Goal: Task Accomplishment & Management: Use online tool/utility

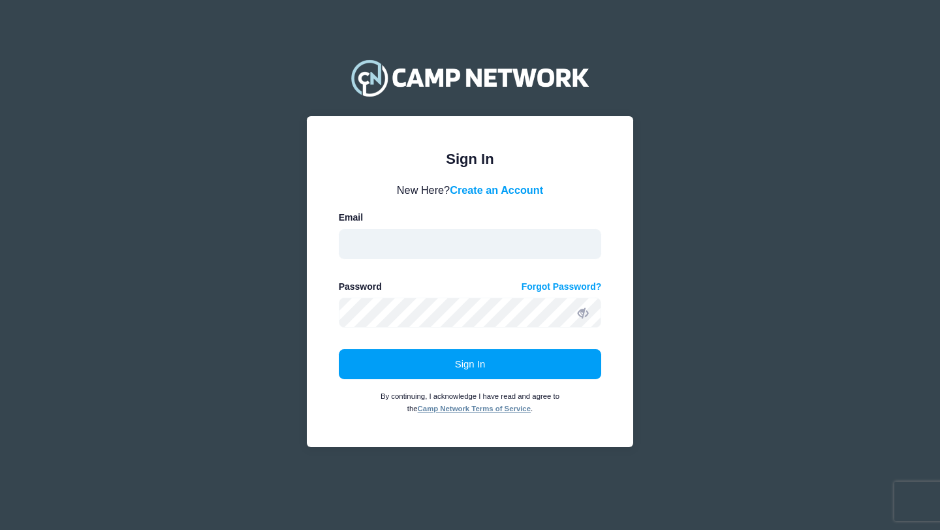
click at [508, 234] on input "email" at bounding box center [470, 244] width 263 height 30
type input "michael.corrado@villanova.edu"
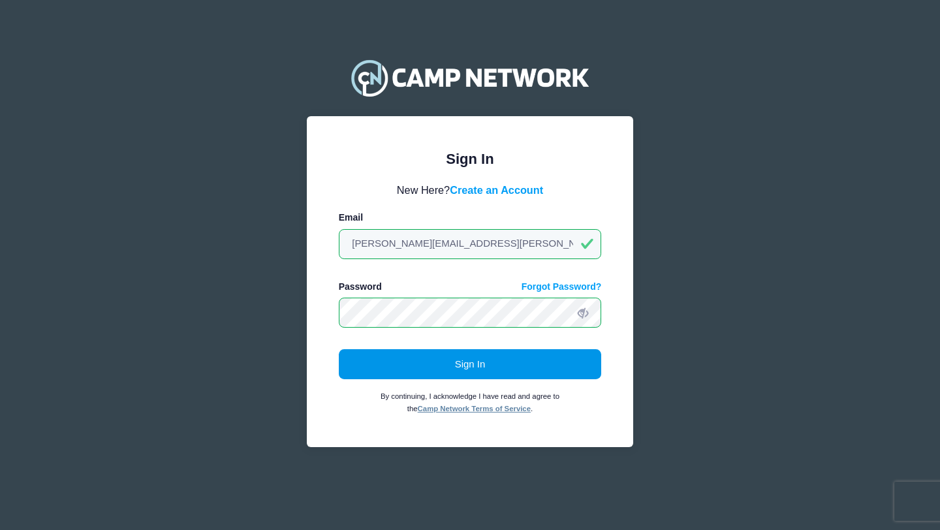
click at [488, 364] on button "Sign In" at bounding box center [470, 364] width 263 height 30
click at [435, 360] on button "Sign In" at bounding box center [470, 364] width 263 height 30
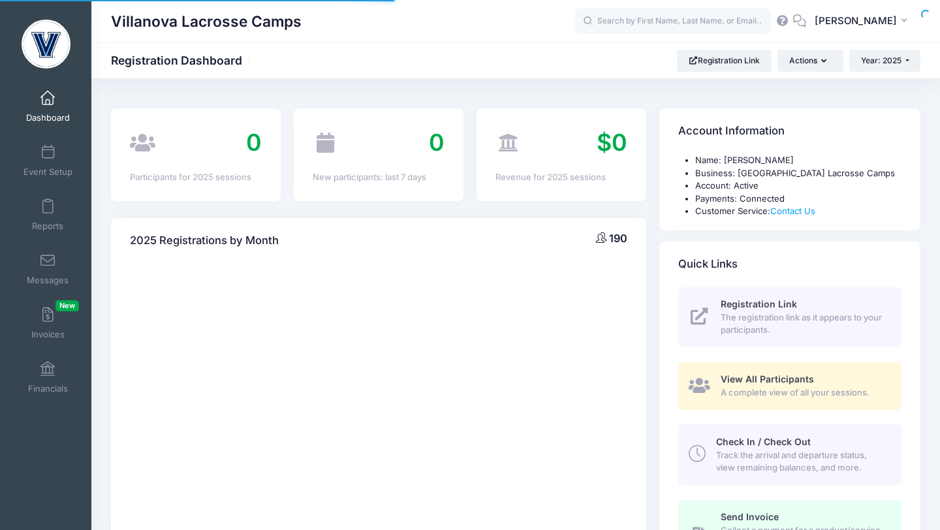
select select
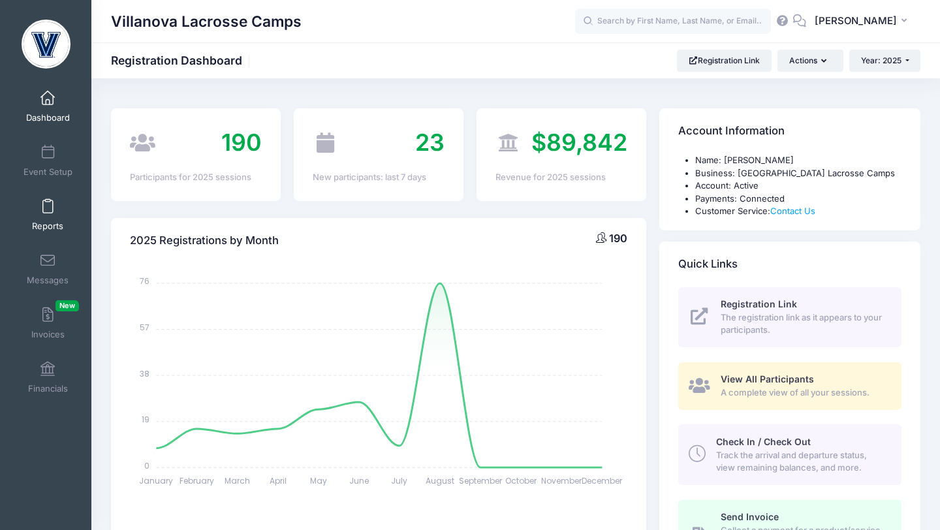
click at [55, 204] on link "Reports" at bounding box center [48, 215] width 62 height 46
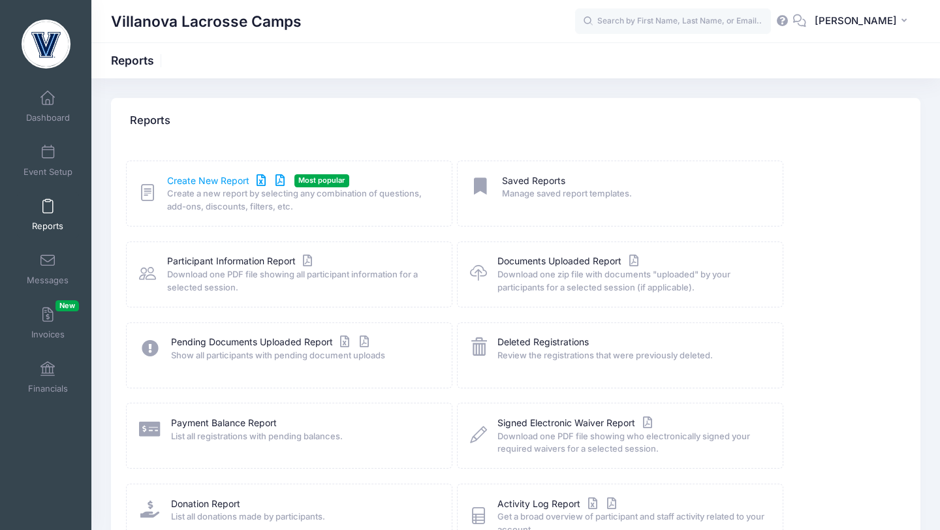
click at [200, 178] on link "Create New Report" at bounding box center [227, 181] width 121 height 14
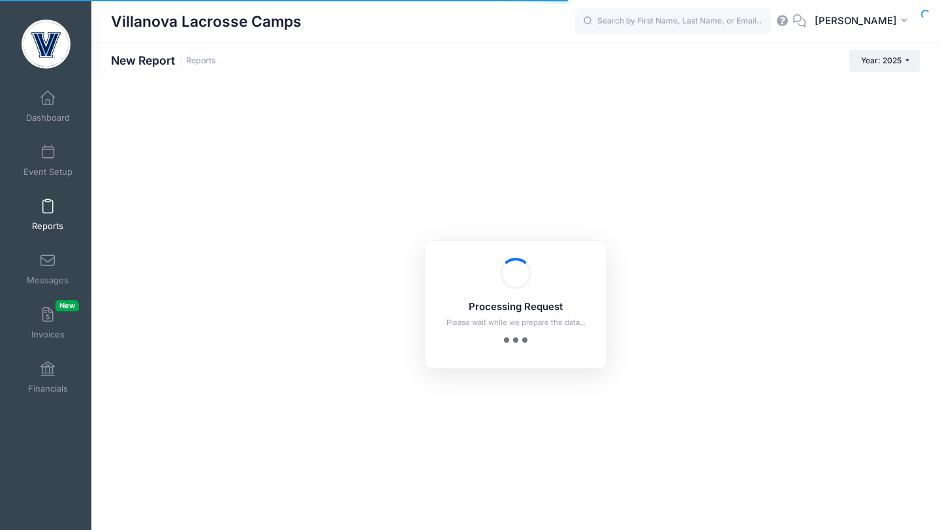
checkbox input "true"
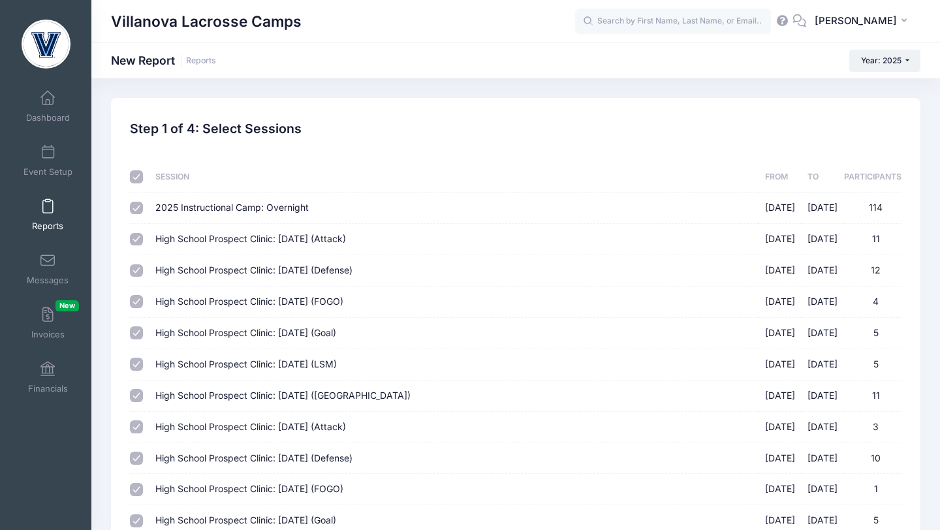
click at [133, 179] on input "checkbox" at bounding box center [136, 176] width 13 height 13
checkbox input "false"
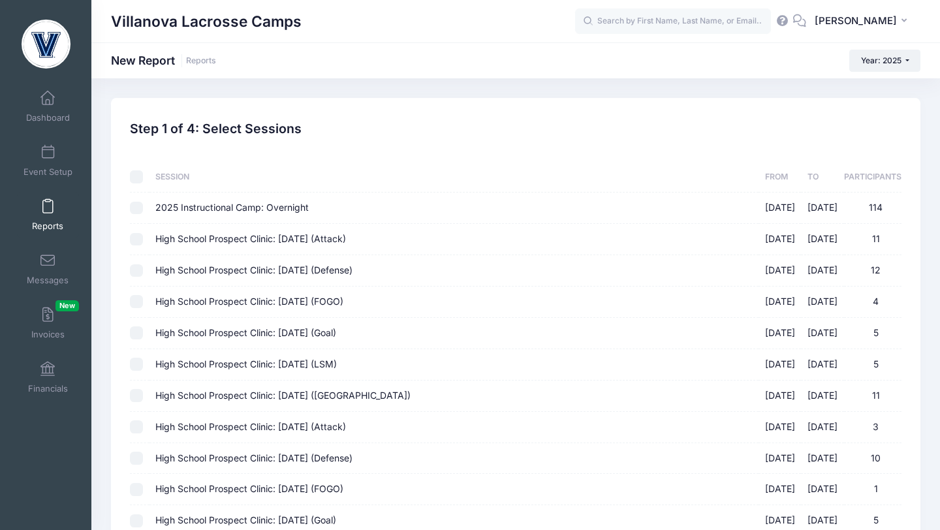
checkbox input "false"
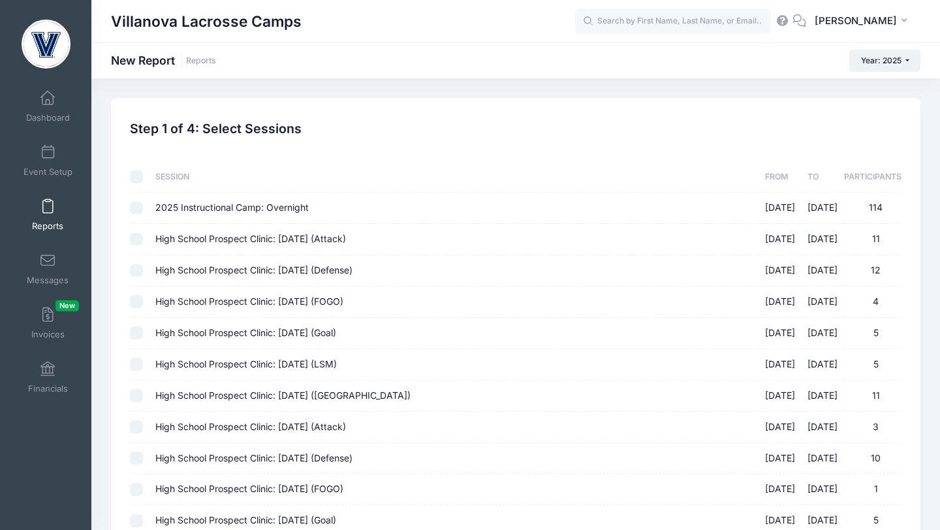
checkbox input "false"
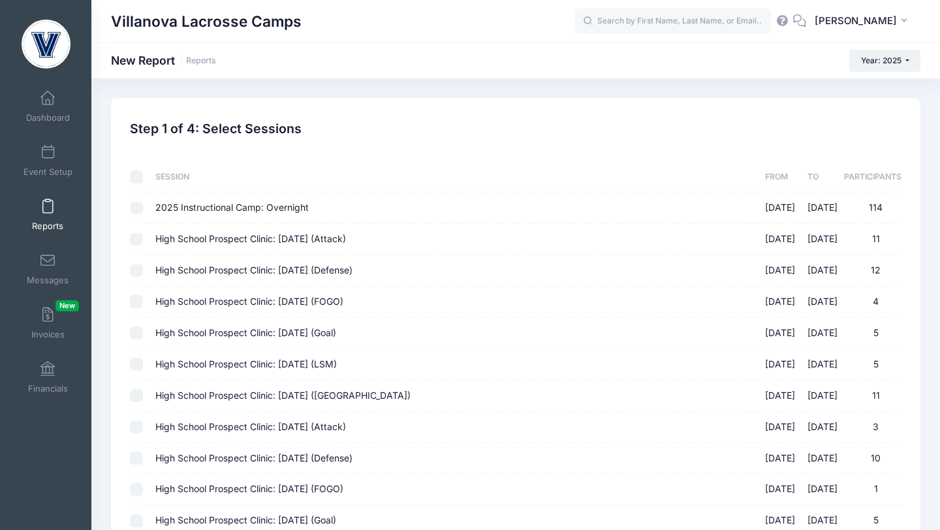
click at [138, 236] on input "High School Prospect Clinic: September 21 (Attack) 09/21/2025 - 09/21/2025 11" at bounding box center [136, 239] width 13 height 13
checkbox input "true"
click at [137, 260] on td at bounding box center [139, 270] width 19 height 31
click at [138, 268] on input "High School Prospect Clinic: September 21 (Defense) 09/21/2025 - 09/21/2025 12" at bounding box center [136, 270] width 13 height 13
checkbox input "true"
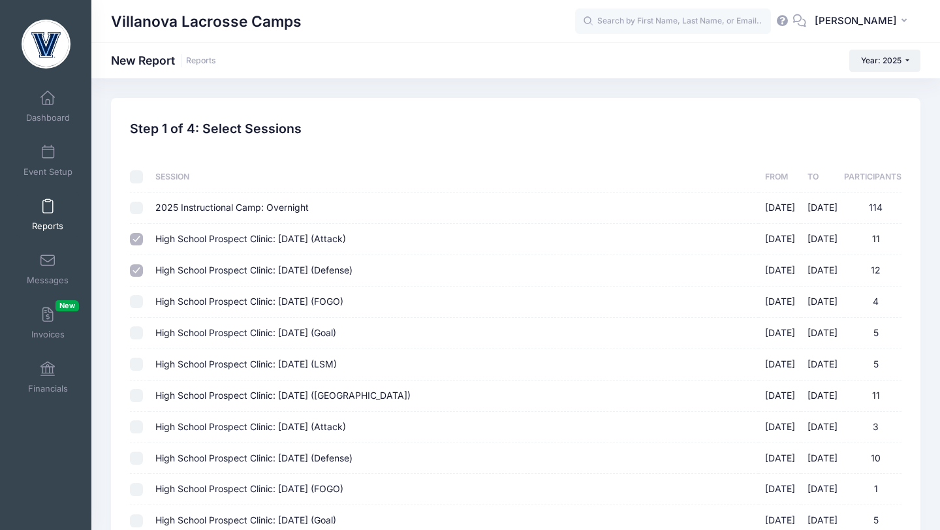
click at [138, 299] on input "High School Prospect Clinic: September 21 (FOGO) 09/21/2025 - 09/21/2025 4" at bounding box center [136, 301] width 13 height 13
checkbox input "true"
click at [142, 332] on input "High School Prospect Clinic: September 21 (Goal) 09/21/2025 - 09/21/2025 5" at bounding box center [136, 332] width 13 height 13
checkbox input "true"
click at [142, 370] on div at bounding box center [136, 364] width 13 height 13
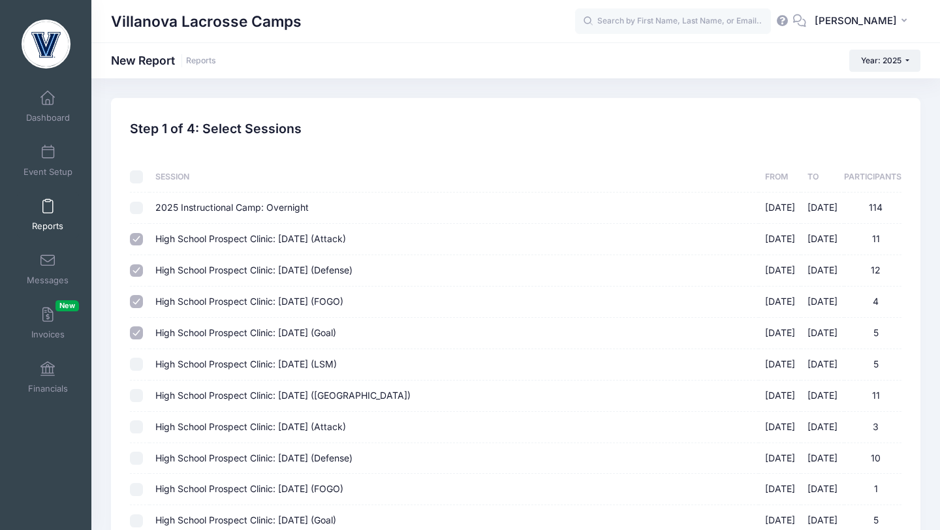
click at [137, 392] on input "High School Prospect Clinic: September 21 (Midfield) 09/21/2025 - 09/21/2025 11" at bounding box center [136, 395] width 13 height 13
checkbox input "true"
click at [137, 368] on input "High School Prospect Clinic: September 21 (LSM) 09/21/2025 - 09/21/2025 5" at bounding box center [136, 364] width 13 height 13
checkbox input "true"
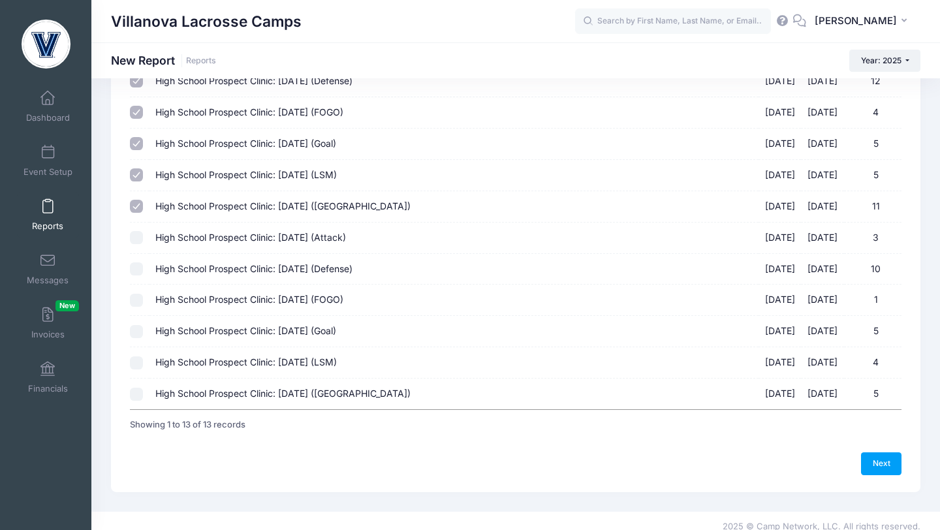
scroll to position [200, 0]
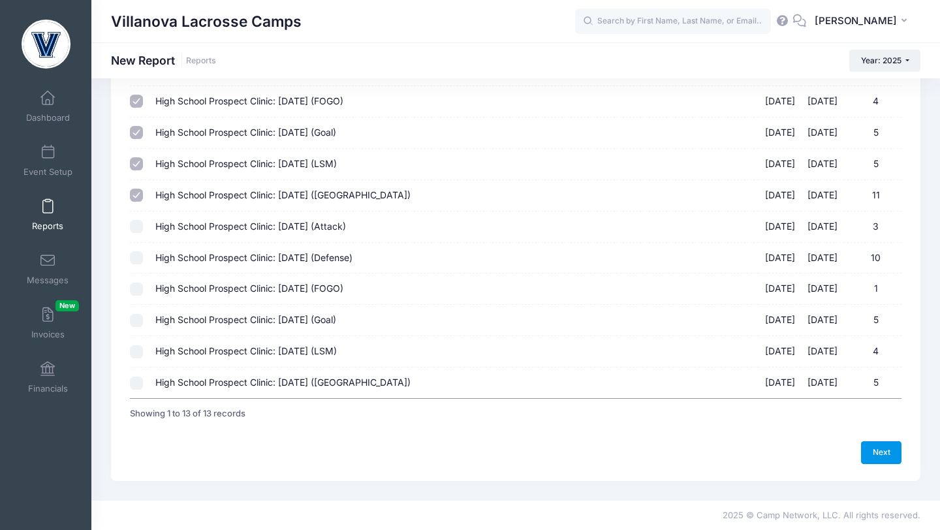
click at [883, 454] on link "Next" at bounding box center [881, 452] width 40 height 22
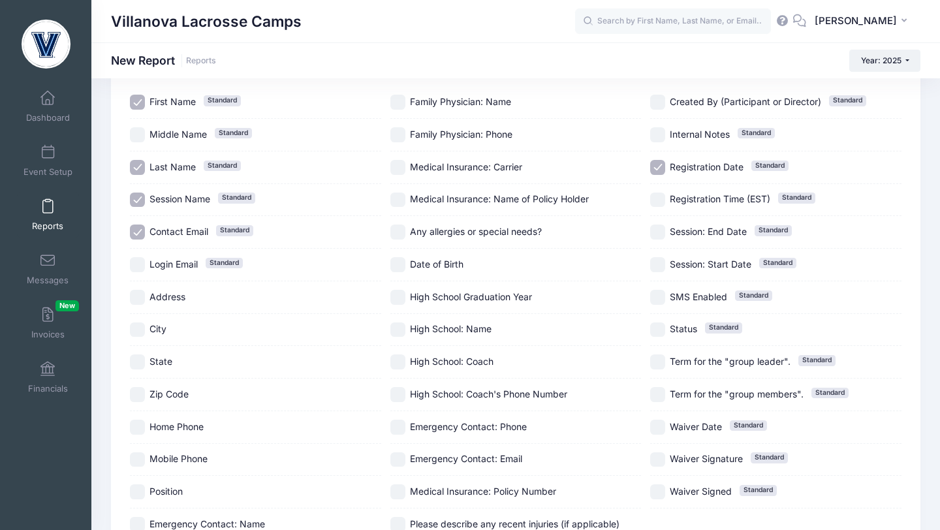
scroll to position [206, 0]
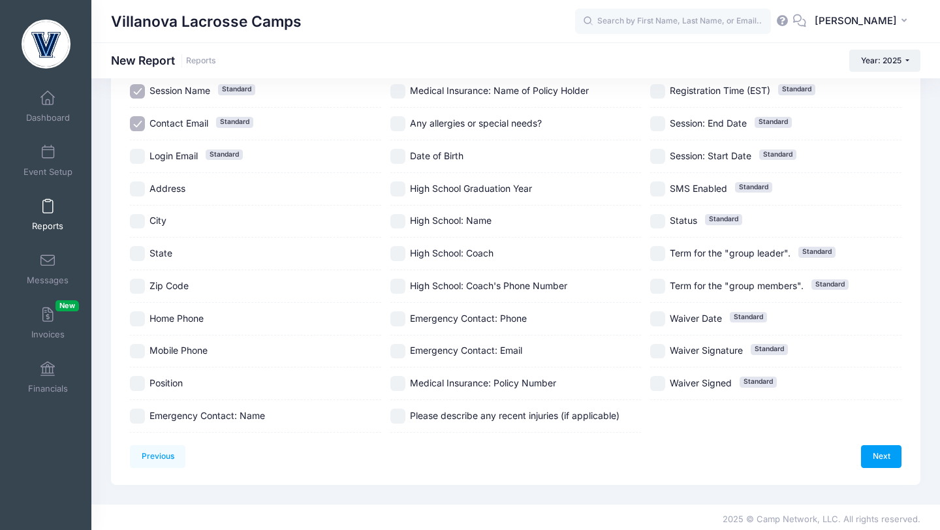
click at [395, 221] on input "High School: Name" at bounding box center [397, 221] width 15 height 15
checkbox input "true"
click at [396, 188] on input "High School Graduation Year" at bounding box center [397, 188] width 15 height 15
checkbox input "true"
click at [140, 379] on input "Position" at bounding box center [137, 383] width 15 height 15
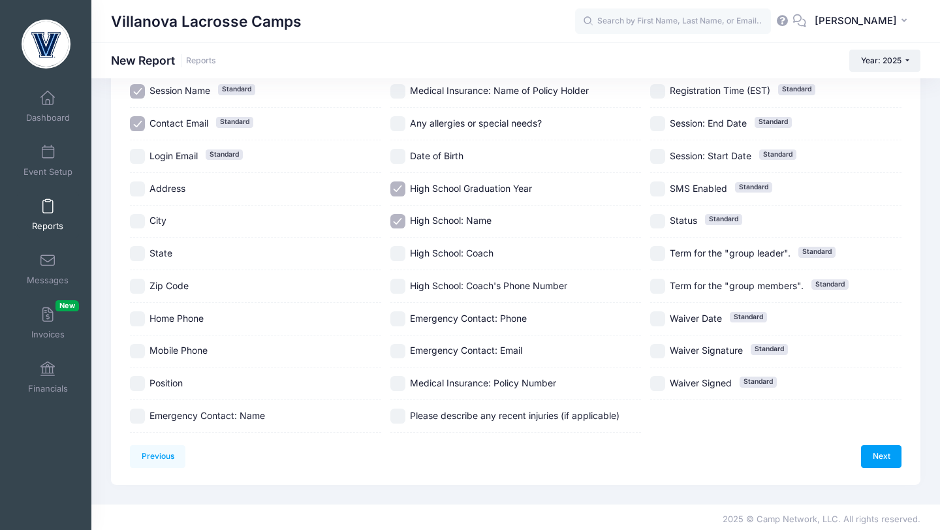
checkbox input "true"
click at [882, 450] on link "Next" at bounding box center [881, 456] width 40 height 22
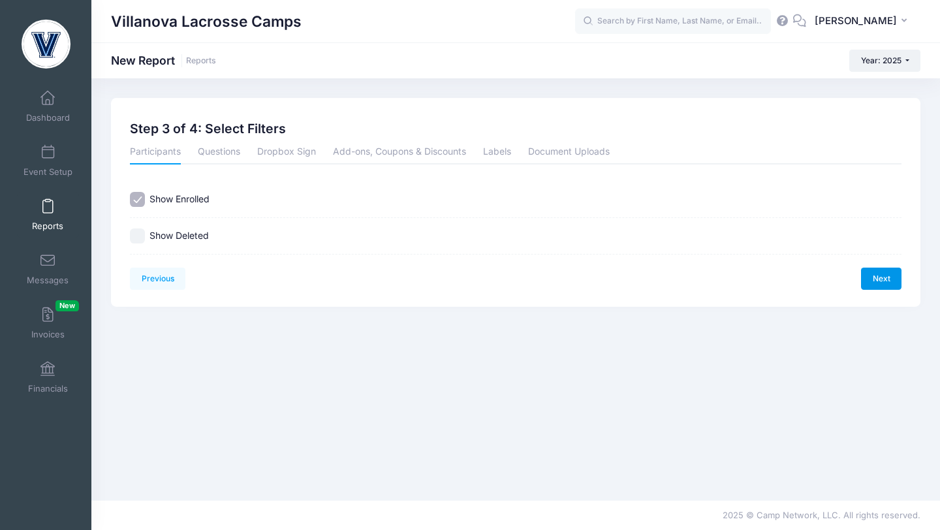
click at [872, 273] on link "Next" at bounding box center [881, 279] width 40 height 22
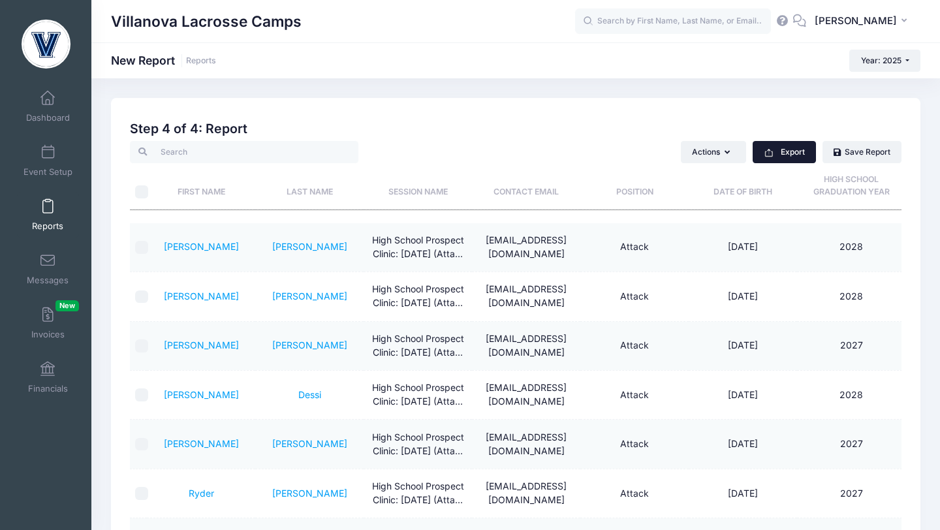
click at [785, 149] on button "Export" at bounding box center [784, 152] width 63 height 22
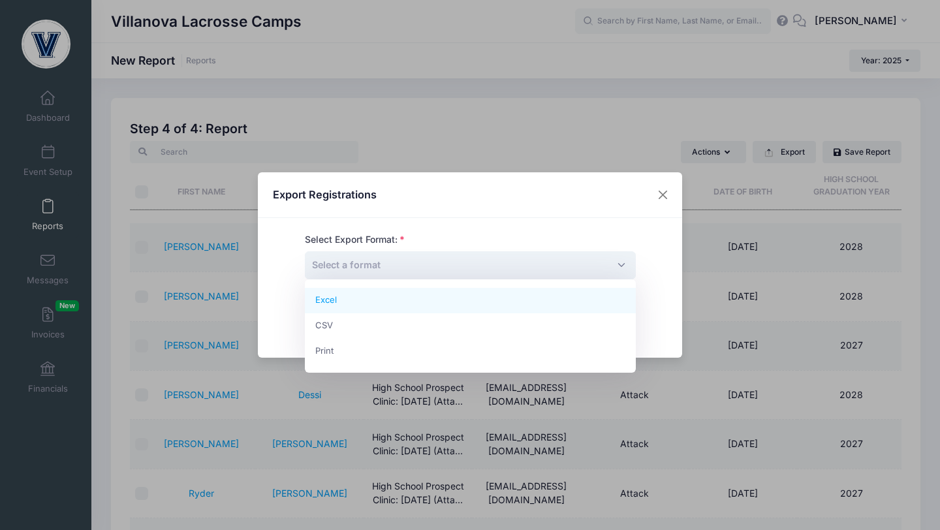
click at [500, 266] on span "Select a format" at bounding box center [470, 265] width 331 height 28
select select "excel"
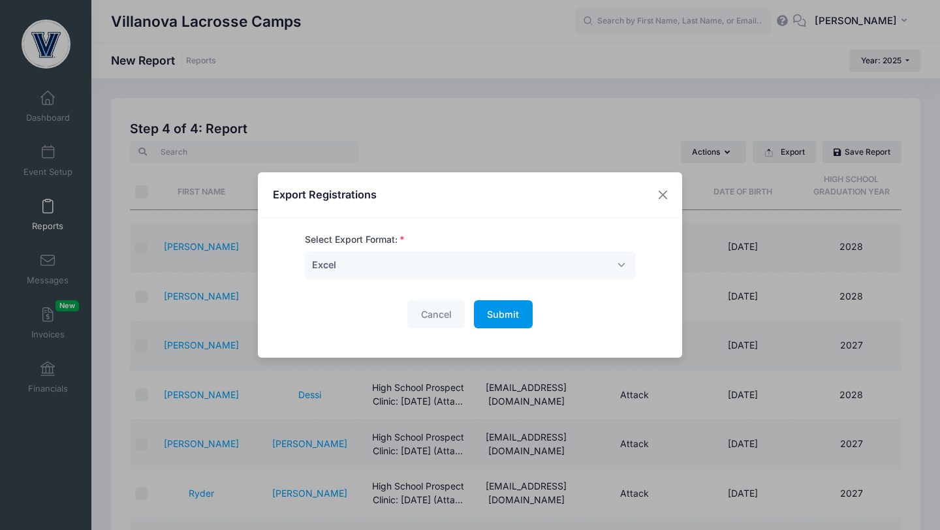
click at [501, 313] on span "Submit" at bounding box center [503, 314] width 32 height 11
